Goal: Task Accomplishment & Management: Use online tool/utility

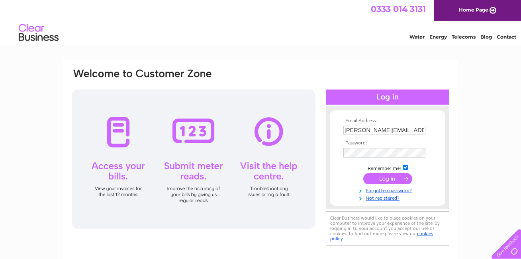
click at [407, 181] on input "submit" at bounding box center [387, 178] width 49 height 11
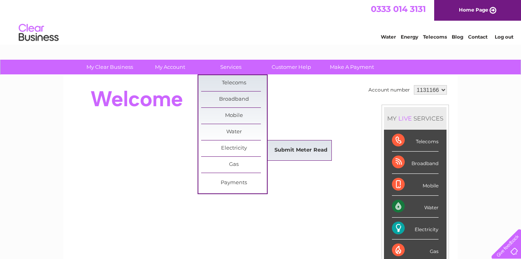
click at [290, 151] on link "Submit Meter Read" at bounding box center [301, 151] width 66 height 16
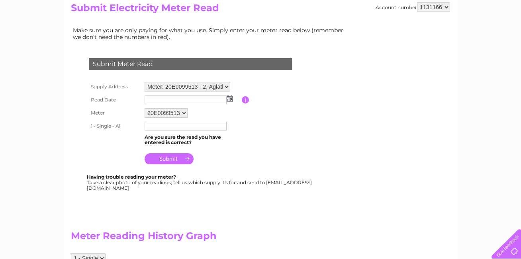
scroll to position [110, 0]
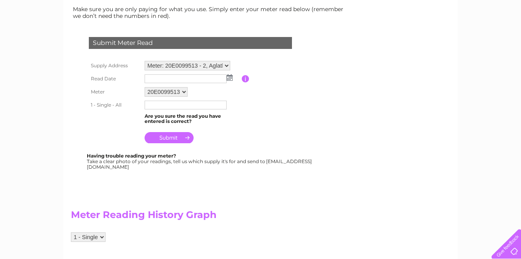
click at [218, 80] on input "text" at bounding box center [186, 79] width 82 height 9
click at [230, 79] on img at bounding box center [230, 78] width 6 height 6
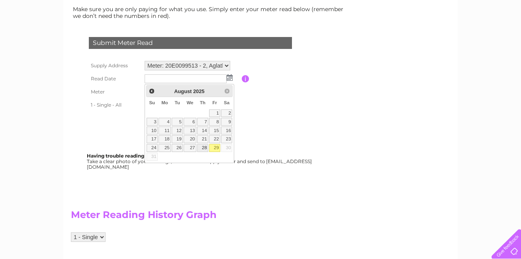
click at [204, 148] on link "28" at bounding box center [202, 148] width 11 height 8
type input "2025/08/28"
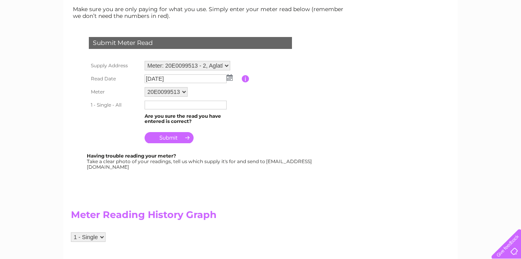
click at [161, 104] on input "text" at bounding box center [186, 105] width 82 height 9
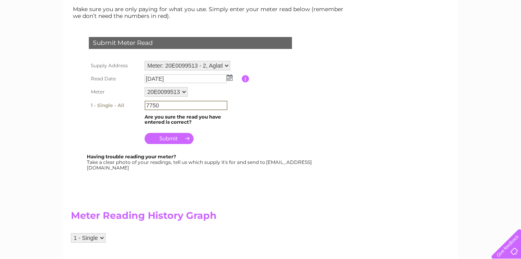
type input "7750"
click at [188, 139] on input "submit" at bounding box center [169, 138] width 49 height 11
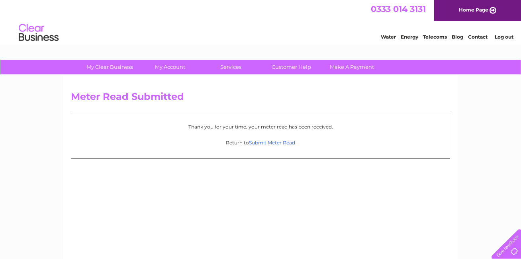
click at [262, 145] on link "Submit Meter Read" at bounding box center [272, 143] width 46 height 6
